Goal: Task Accomplishment & Management: Manage account settings

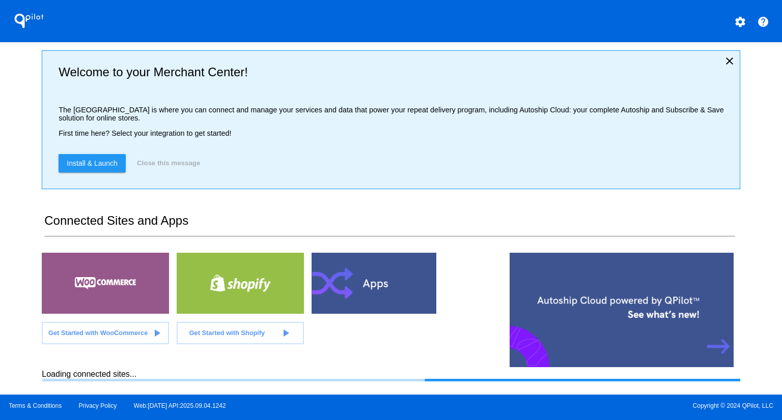
click at [13, 125] on div "QPilot settings help Welcome to your Merchant Center! The [GEOGRAPHIC_DATA] is …" at bounding box center [391, 197] width 782 height 395
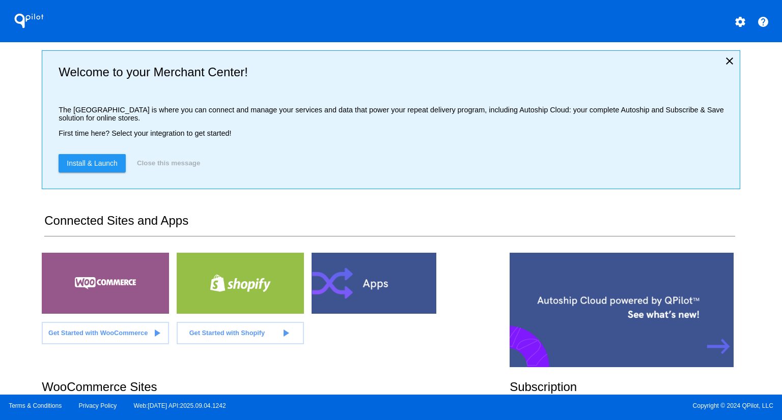
click at [13, 125] on div "QPilot settings help Welcome to your Merchant Center! The [GEOGRAPHIC_DATA] is …" at bounding box center [391, 197] width 782 height 395
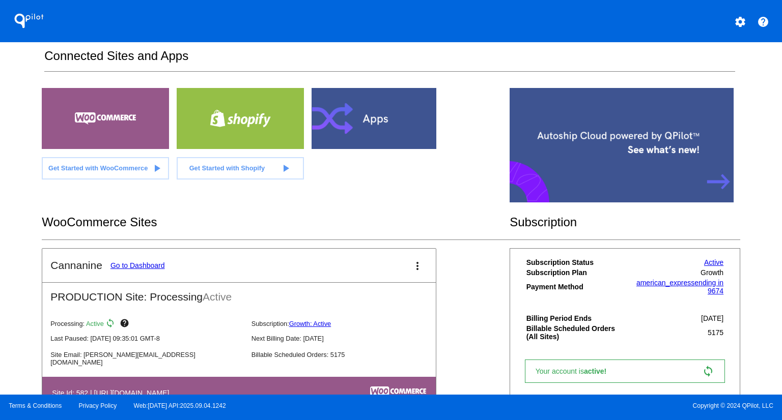
scroll to position [165, 0]
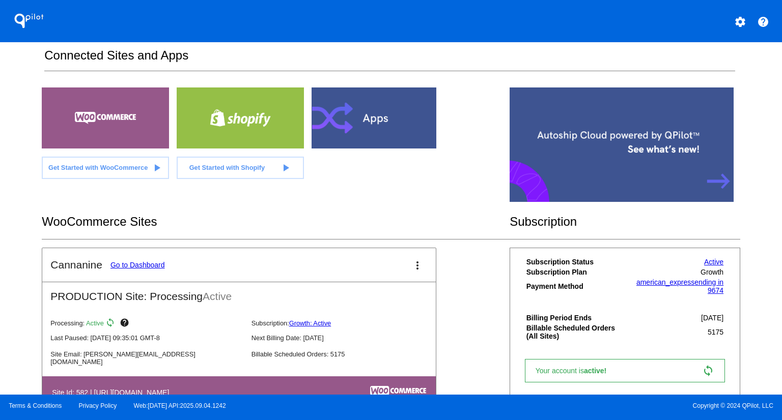
click at [140, 263] on link "Go to Dashboard" at bounding box center [137, 265] width 54 height 8
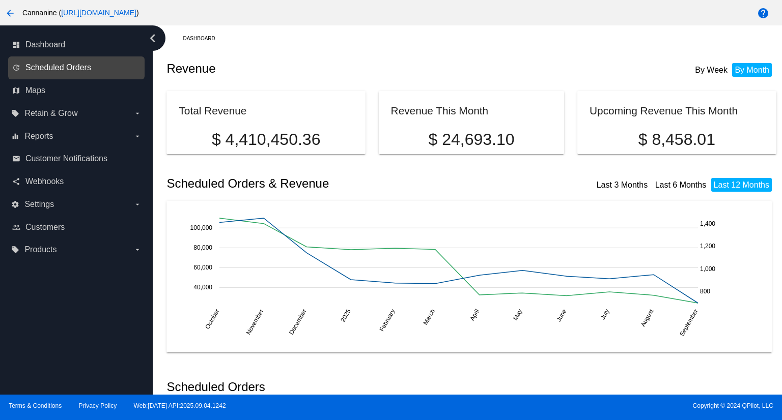
click at [89, 64] on span "Scheduled Orders" at bounding box center [58, 67] width 66 height 9
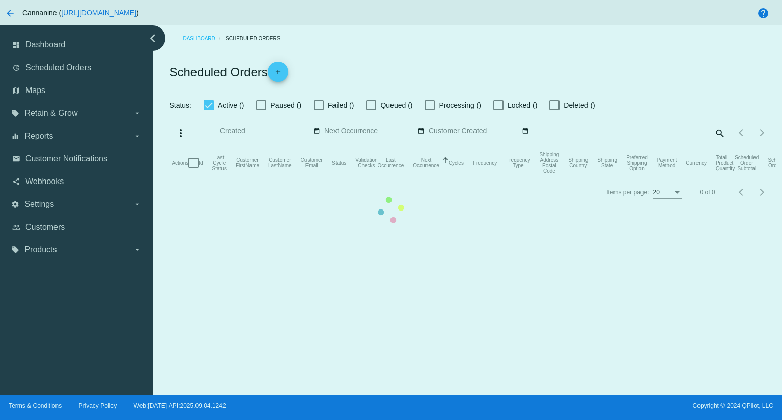
checkbox input "true"
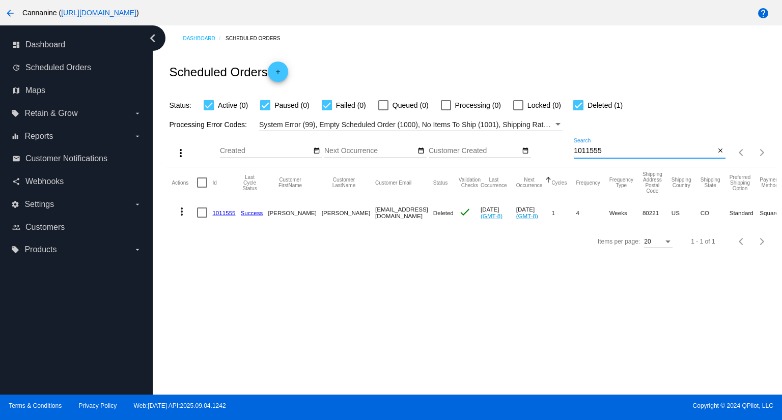
click at [623, 150] on input "1011555" at bounding box center [643, 151] width 141 height 8
